Goal: Transaction & Acquisition: Download file/media

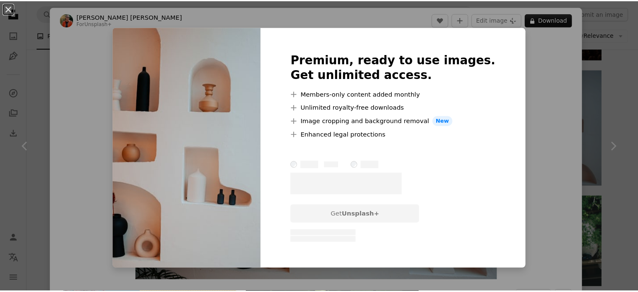
scroll to position [0, 126]
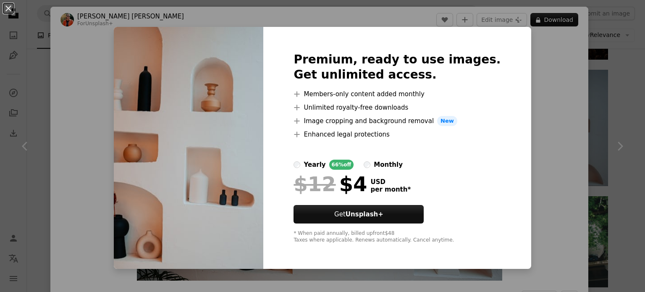
click at [571, 152] on div "An X shape Premium, ready to use images. Get unlimited access. A plus sign Memb…" at bounding box center [322, 146] width 645 height 292
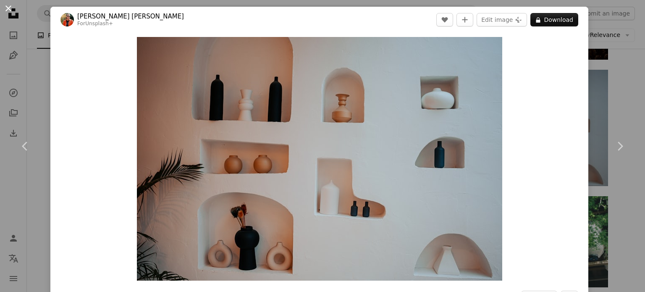
click at [9, 11] on button "An X shape" at bounding box center [8, 8] width 10 height 10
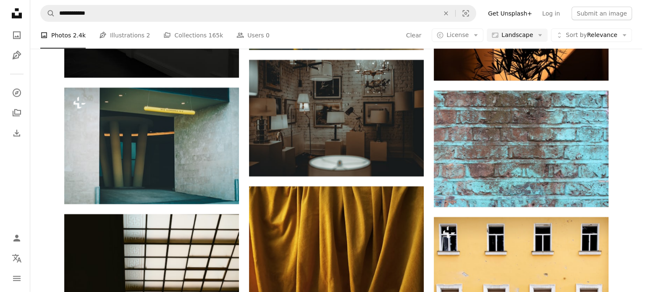
scroll to position [11883, 0]
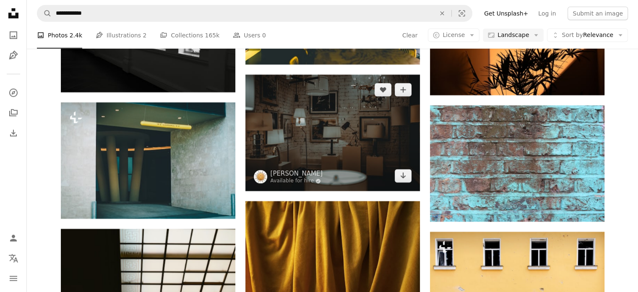
click at [282, 127] on img at bounding box center [332, 133] width 175 height 116
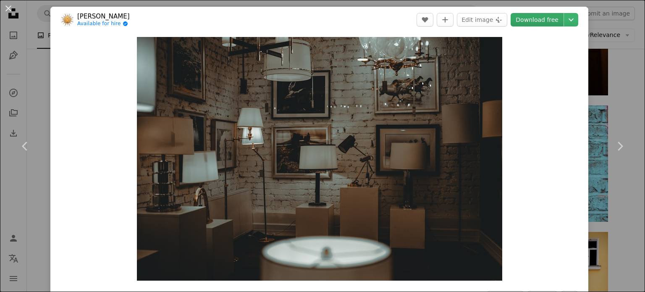
click at [525, 21] on link "Download free" at bounding box center [536, 19] width 53 height 13
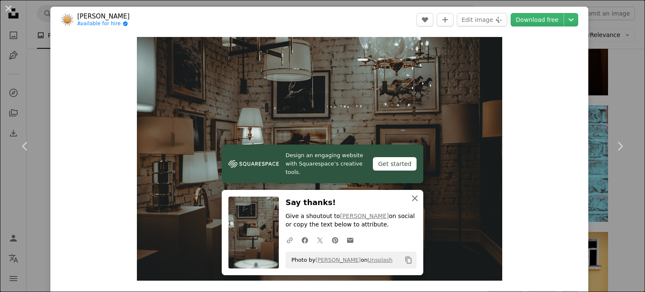
click at [410, 201] on icon "An X shape" at bounding box center [415, 198] width 10 height 10
